Goal: Task Accomplishment & Management: Use online tool/utility

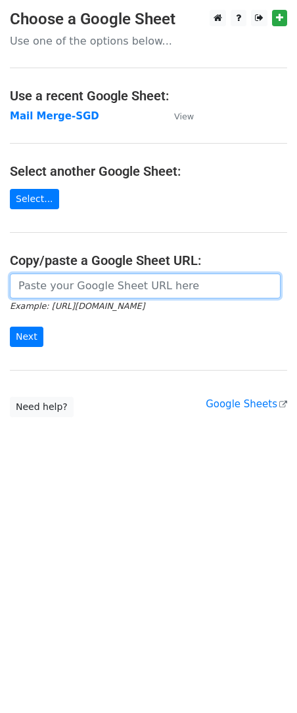
click at [70, 292] on input "url" at bounding box center [145, 286] width 270 height 25
paste input "https://docs.google.com/spreadsheets/d/1jNIuOAK9ubnB9XCiOiTZWoruZzbXrSiWjAIvgOd…"
type input "https://docs.google.com/spreadsheets/d/1jNIuOAK9ubnB9XCiOiTZWoruZzbXrSiWjAIvgOd…"
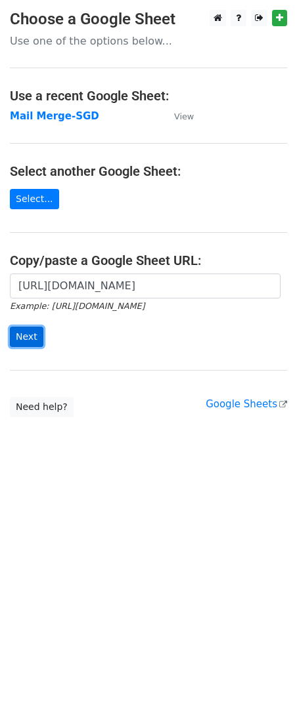
click at [24, 335] on input "Next" at bounding box center [26, 337] width 33 height 20
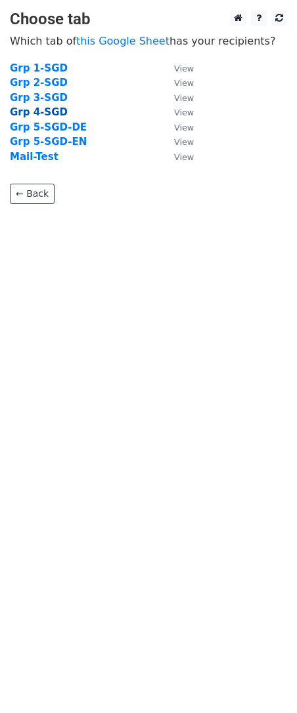
click at [41, 109] on strong "Grp 4-SGD" at bounding box center [39, 112] width 58 height 12
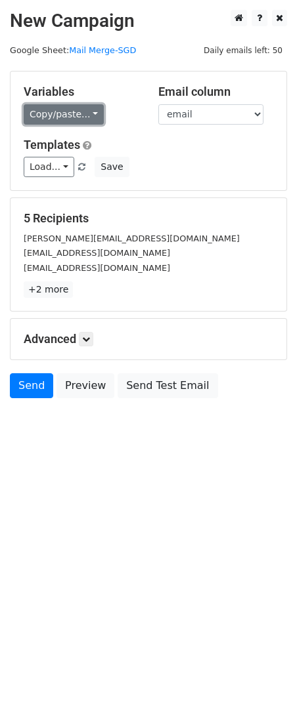
click at [77, 117] on link "Copy/paste..." at bounding box center [64, 114] width 80 height 20
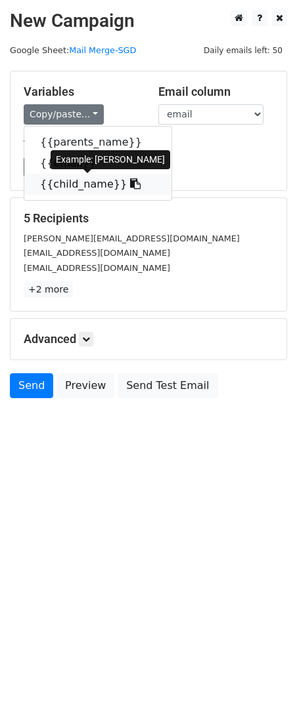
click at [81, 181] on link "{{child_name}}" at bounding box center [97, 184] width 147 height 21
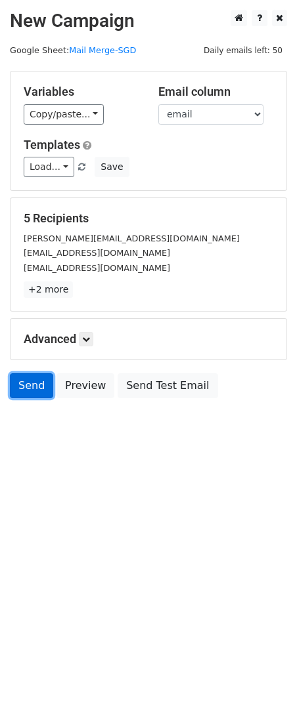
click at [31, 385] on link "Send" at bounding box center [31, 385] width 43 height 25
